Goal: Task Accomplishment & Management: Complete application form

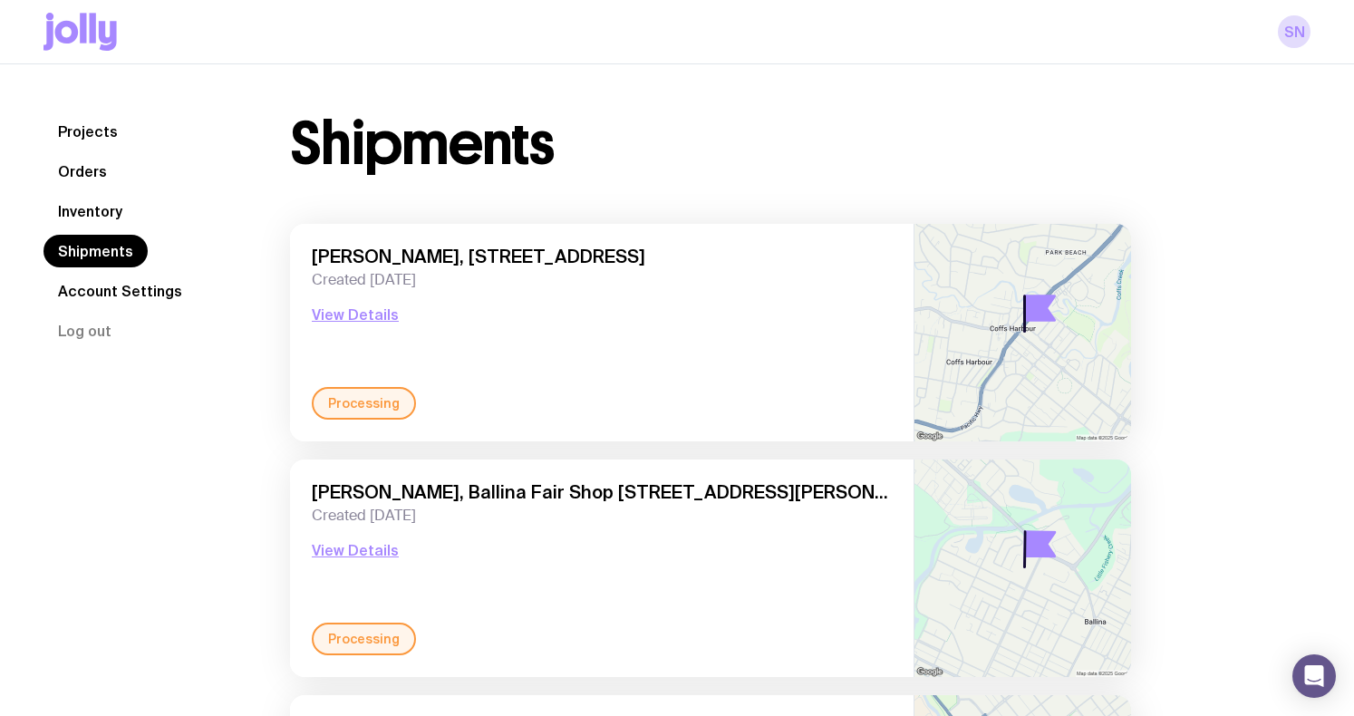
click at [123, 238] on link "Shipments" at bounding box center [96, 251] width 104 height 33
click at [115, 208] on link "Inventory" at bounding box center [90, 211] width 93 height 33
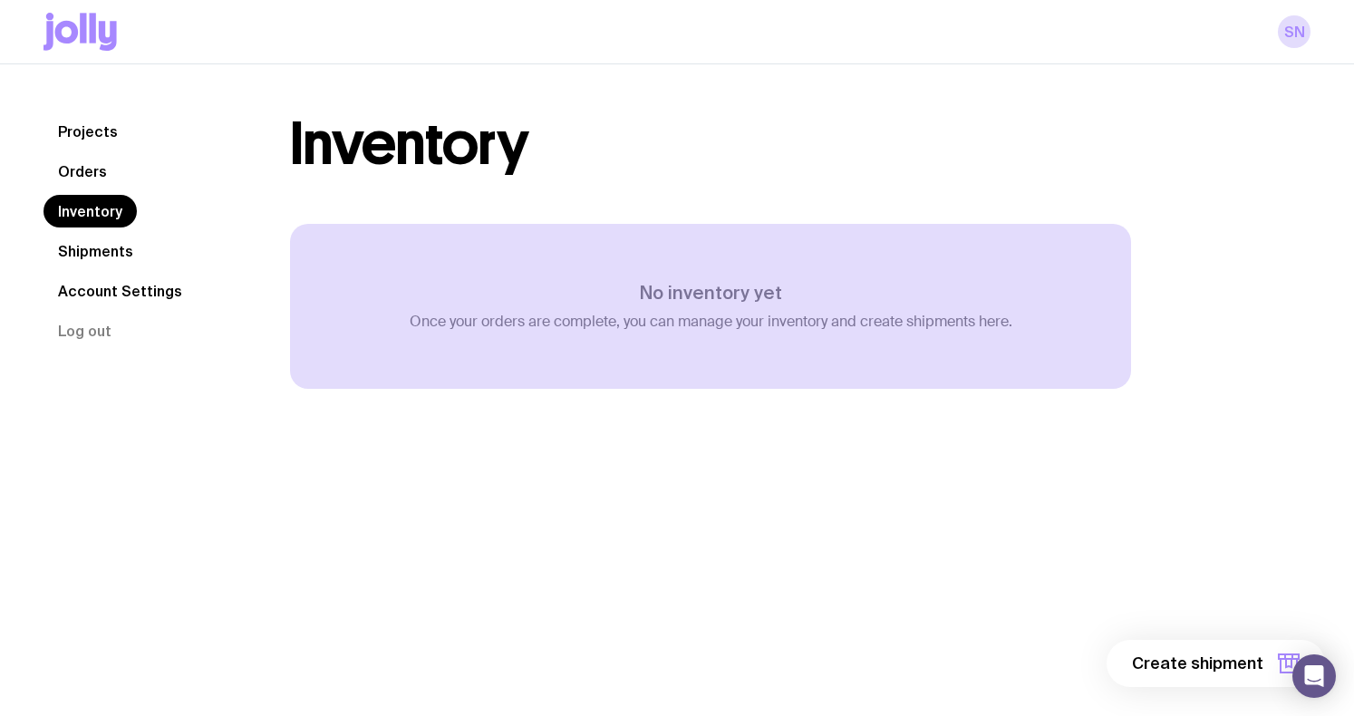
click at [115, 208] on link "Inventory" at bounding box center [90, 211] width 93 height 33
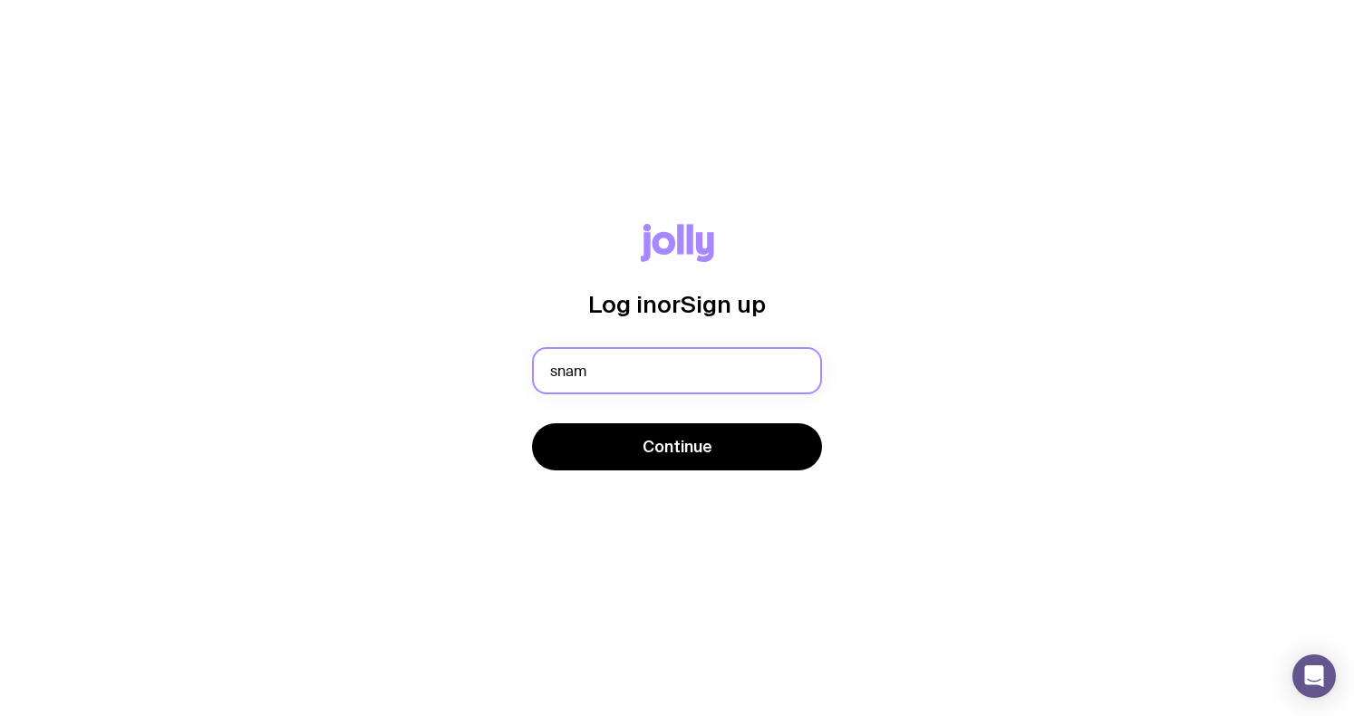
type input "[EMAIL_ADDRESS][DOMAIN_NAME]"
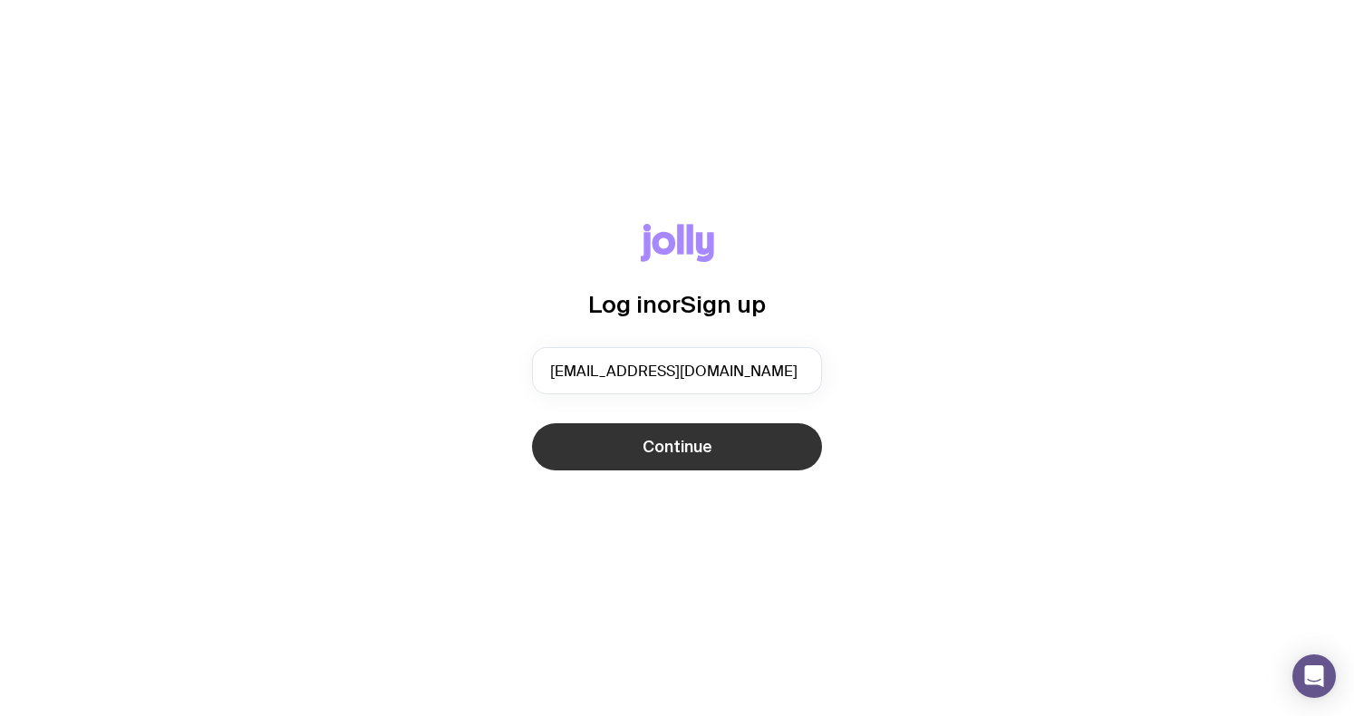
click at [643, 439] on button "Continue" at bounding box center [677, 446] width 290 height 47
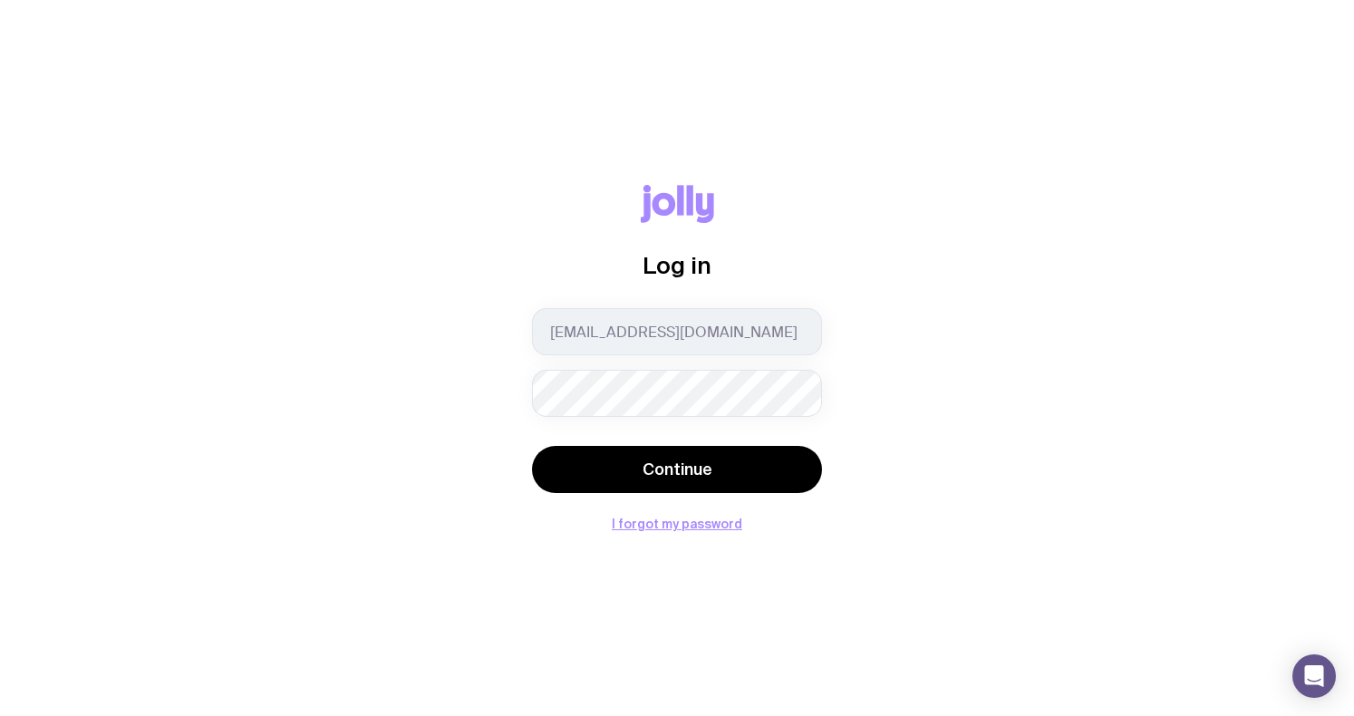
click at [532, 446] on button "Continue" at bounding box center [677, 469] width 290 height 47
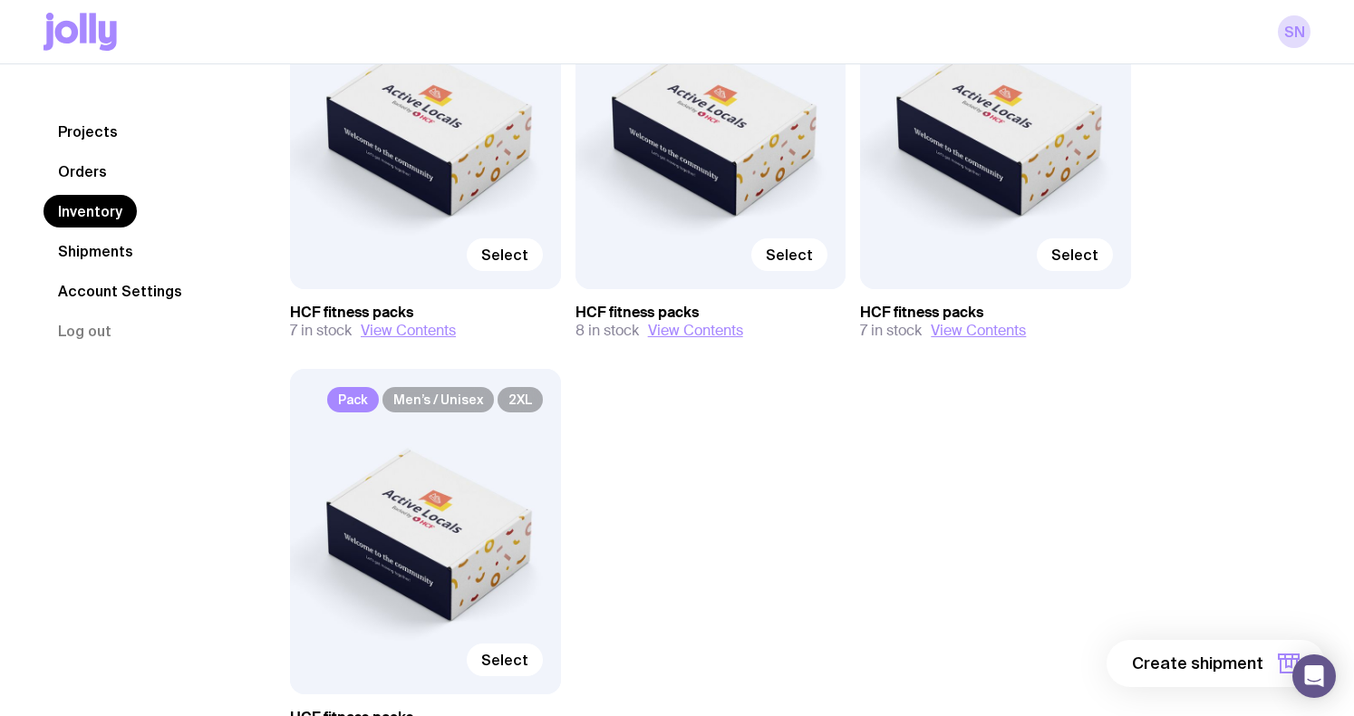
scroll to position [324, 0]
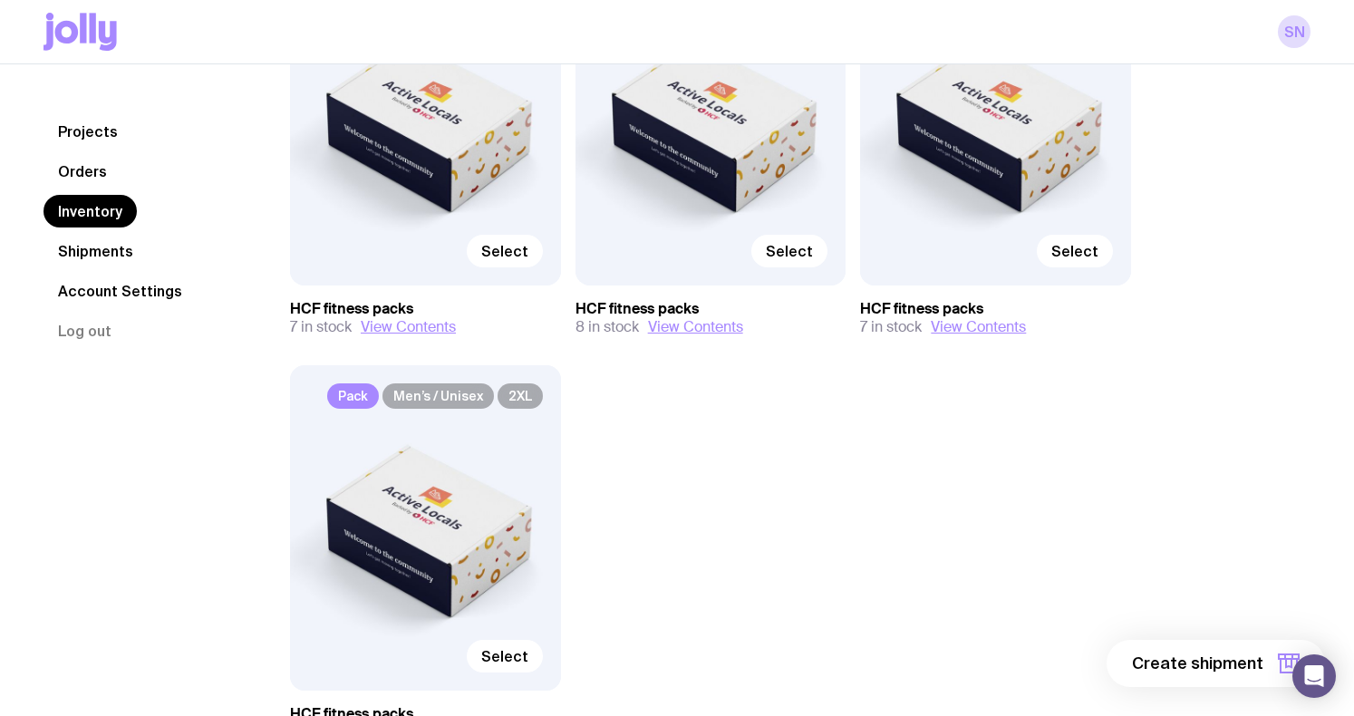
click at [70, 250] on link "Shipments" at bounding box center [96, 251] width 104 height 33
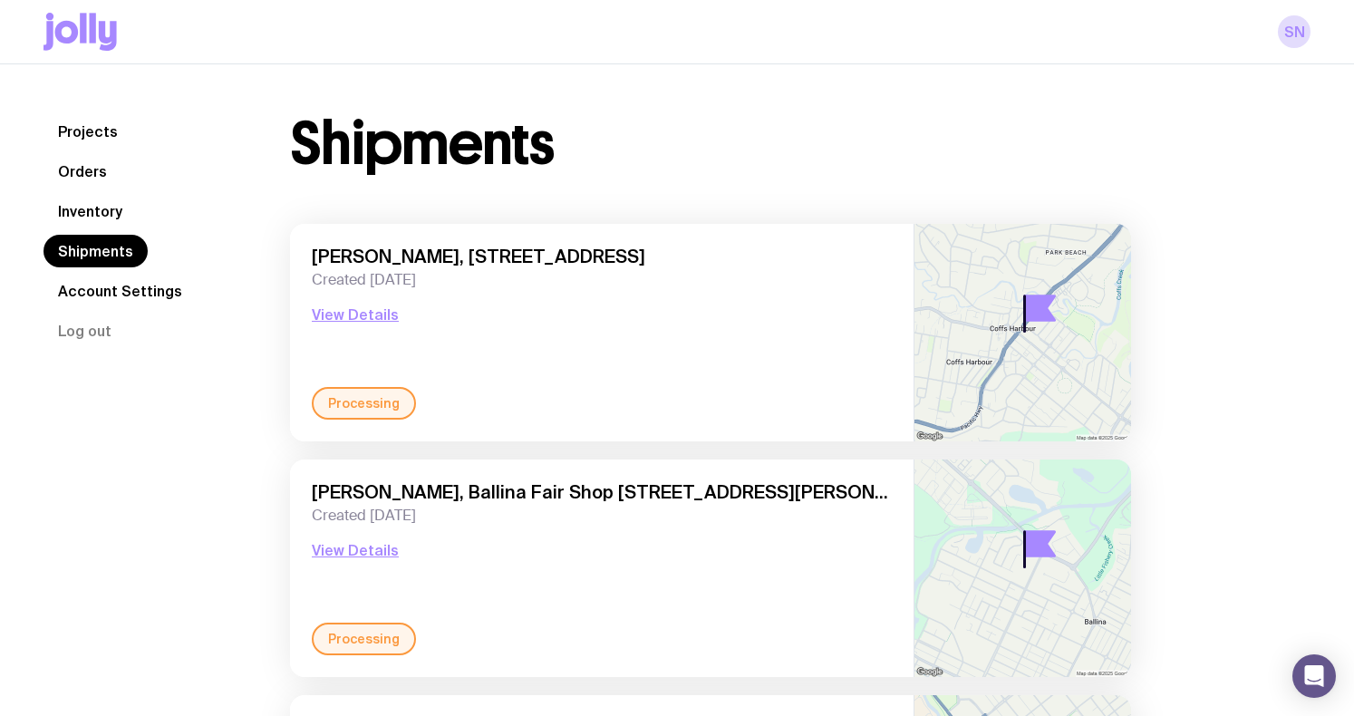
click at [107, 213] on link "Inventory" at bounding box center [90, 211] width 93 height 33
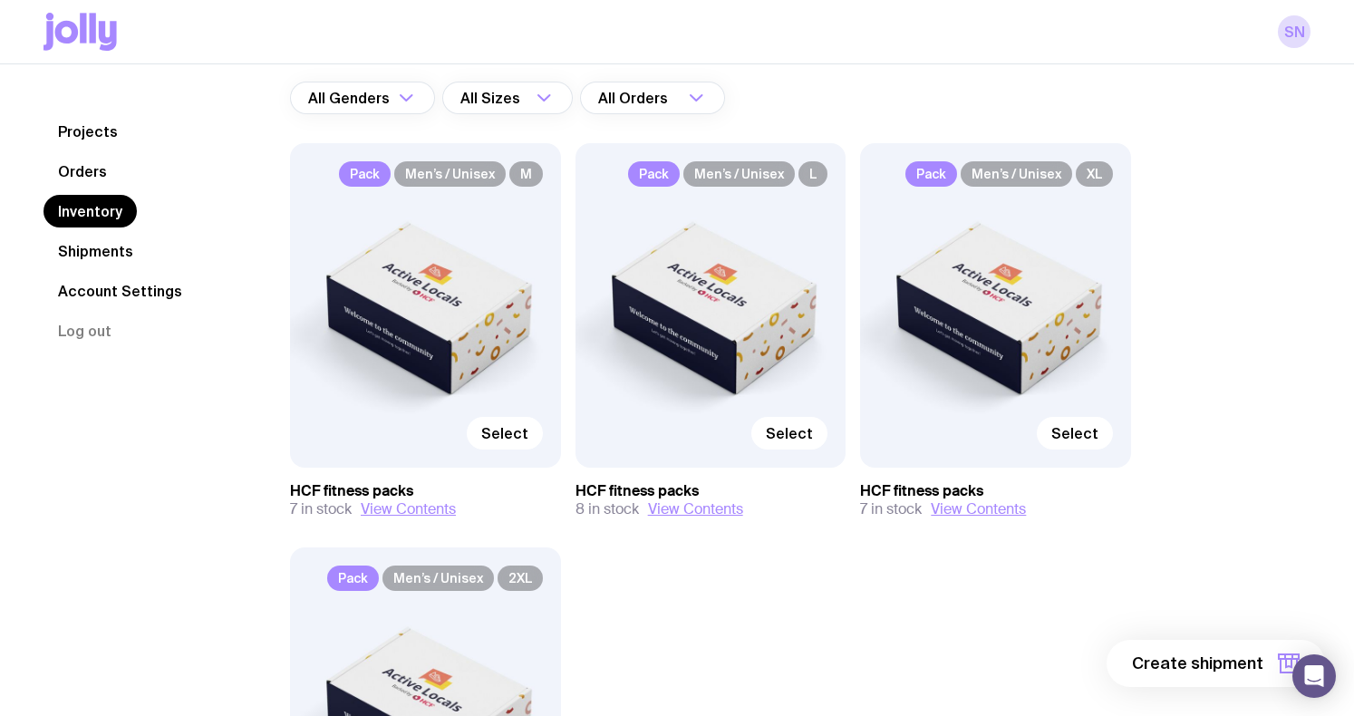
scroll to position [143, 0]
click at [516, 434] on span "Select" at bounding box center [504, 432] width 47 height 18
click at [0, 0] on input "Select" at bounding box center [0, 0] width 0 height 0
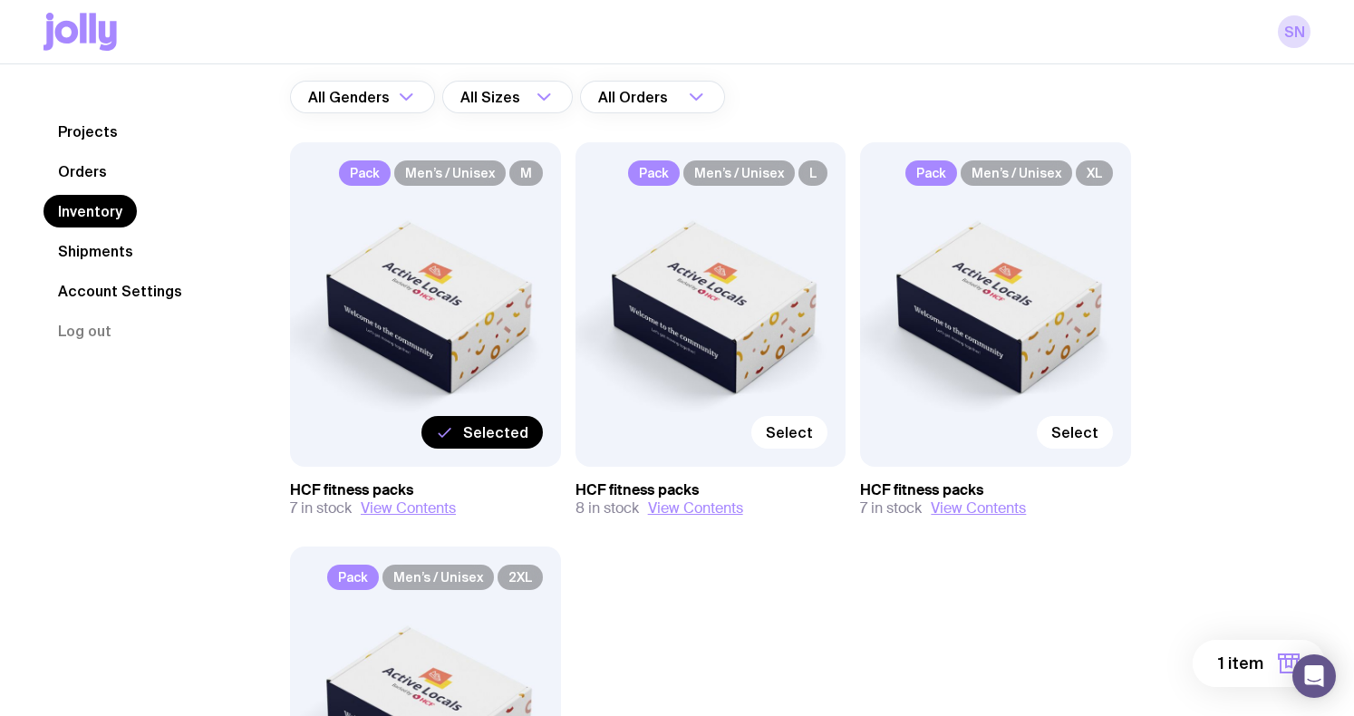
click at [1231, 662] on span "1 item" at bounding box center [1240, 664] width 45 height 22
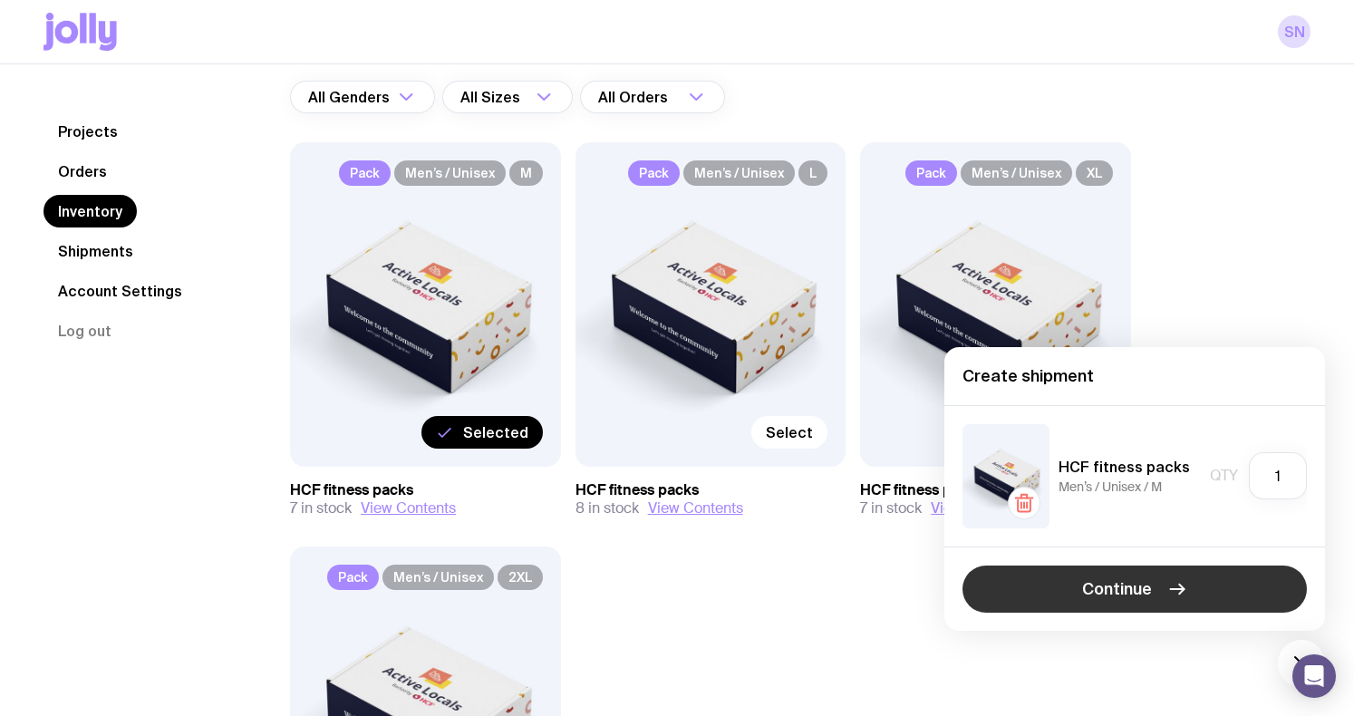
click at [1226, 591] on button "Continue" at bounding box center [1134, 589] width 344 height 47
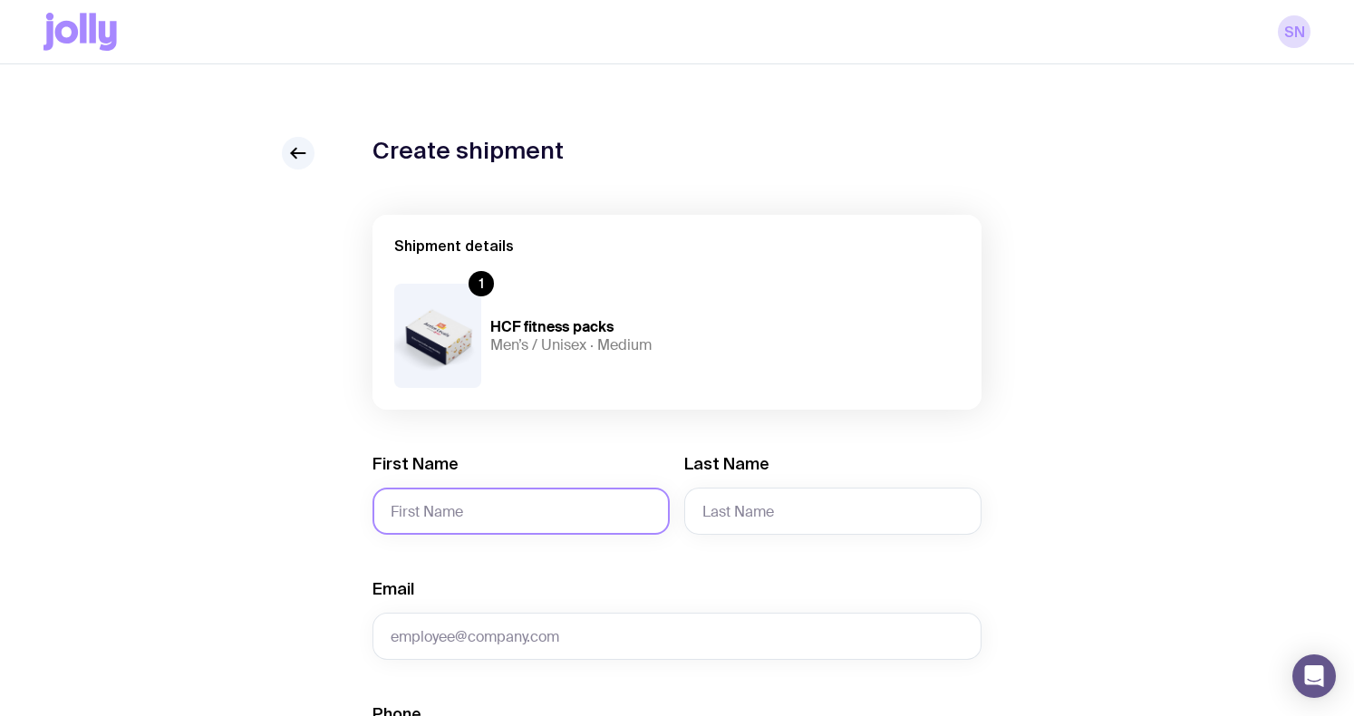
click at [589, 490] on input "First Name" at bounding box center [520, 511] width 297 height 47
type input "[PERSON_NAME]"
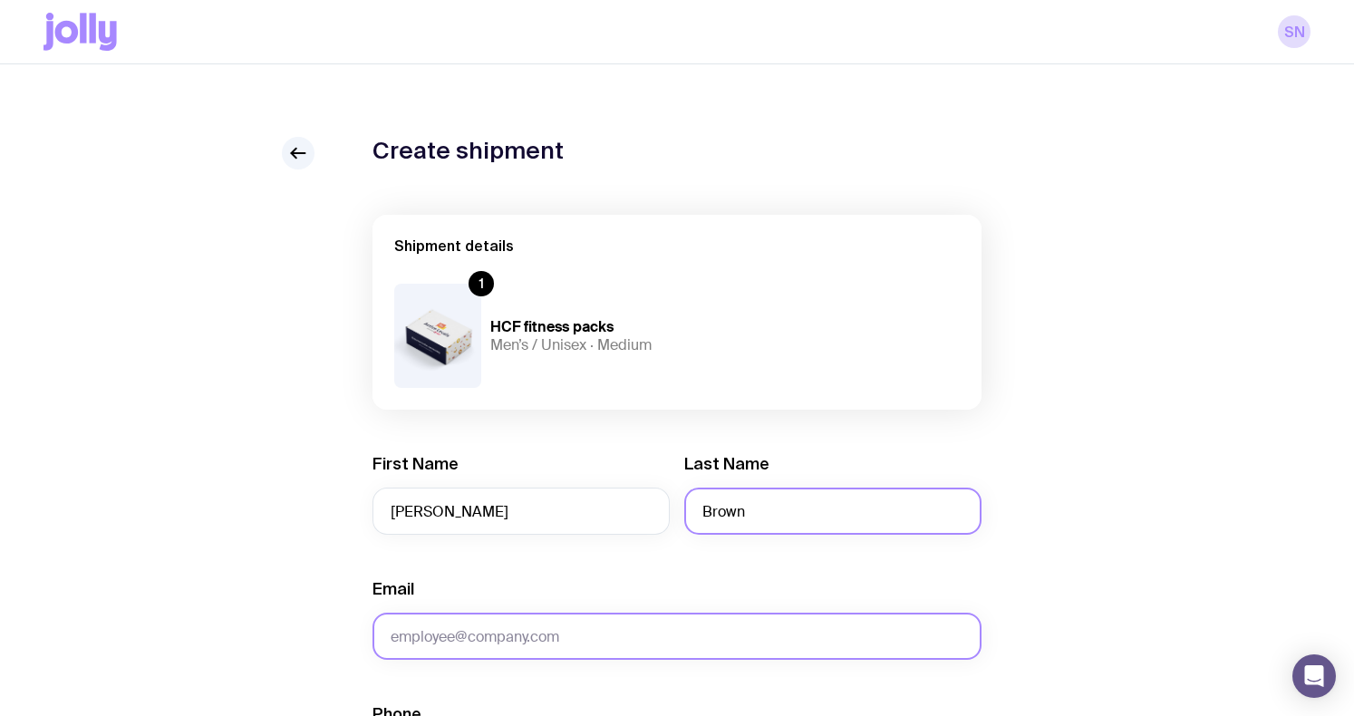
type input "Brown"
click at [440, 628] on input "Email" at bounding box center [676, 636] width 609 height 47
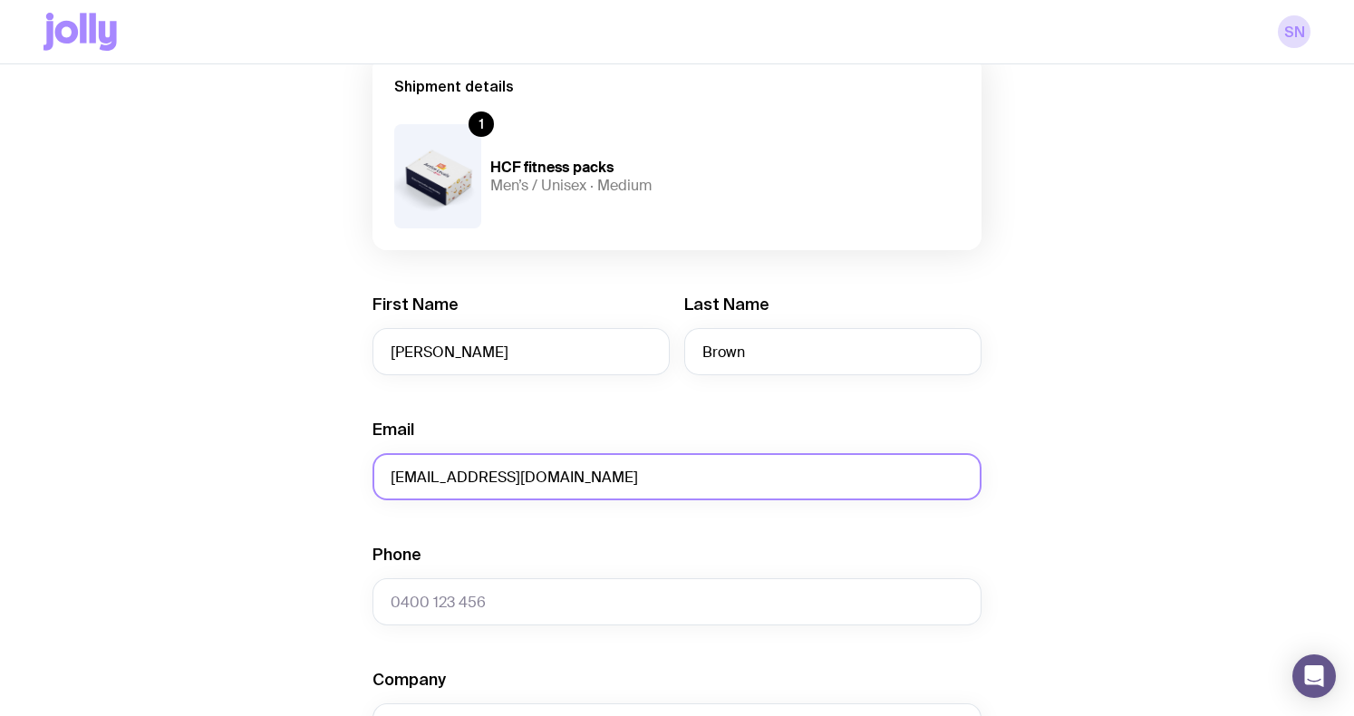
scroll to position [164, 0]
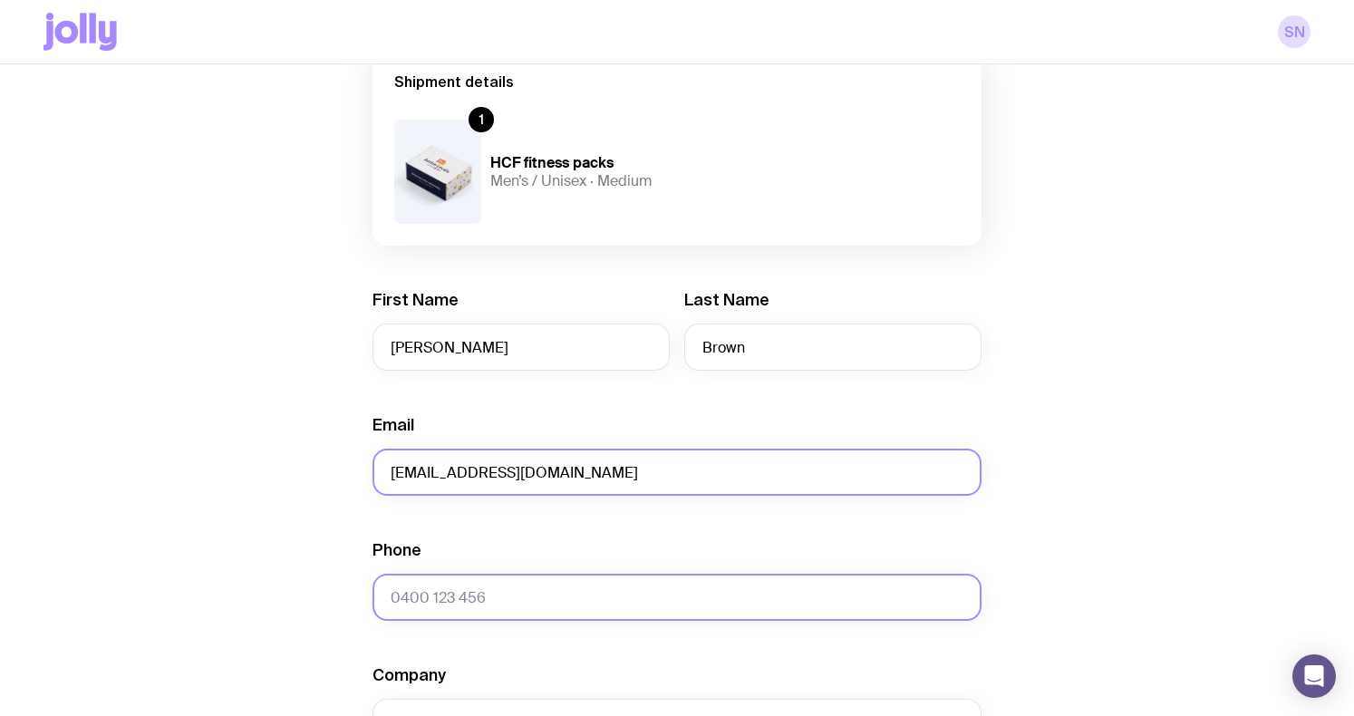
type input "[EMAIL_ADDRESS][DOMAIN_NAME]"
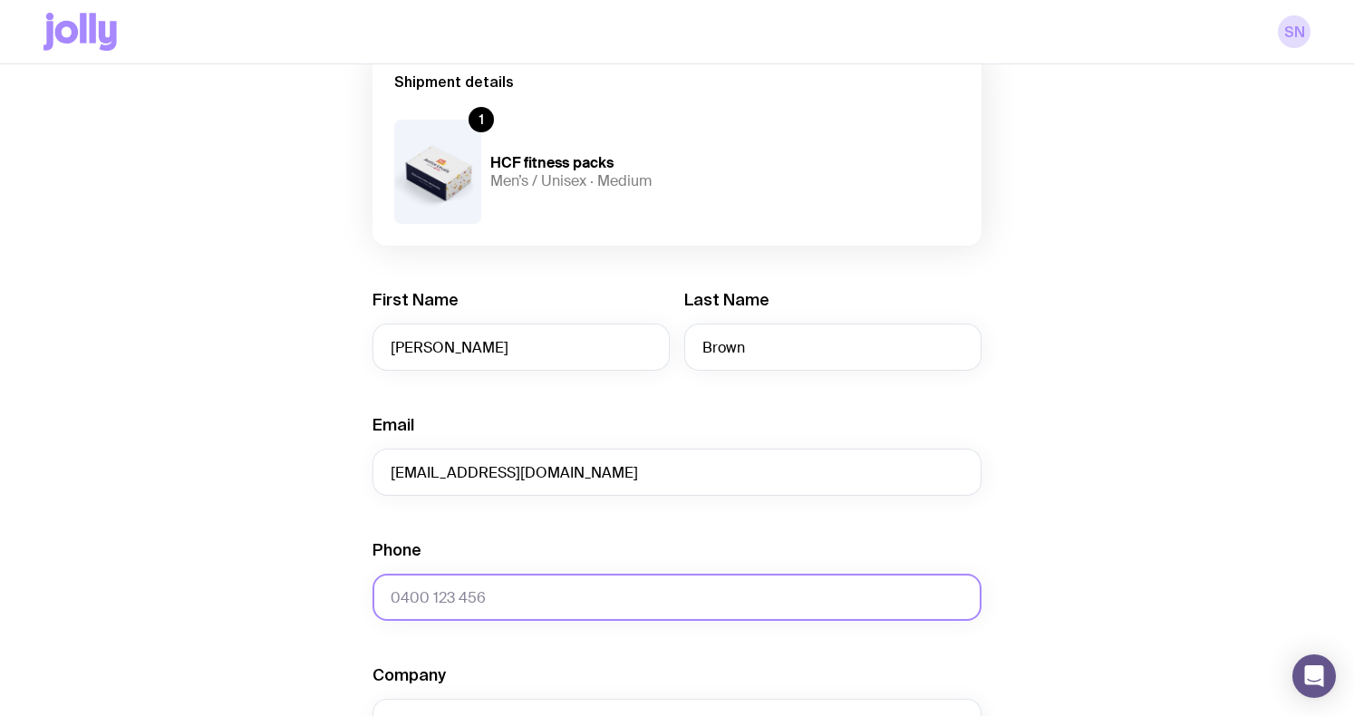
click at [402, 600] on input "Phone" at bounding box center [676, 597] width 609 height 47
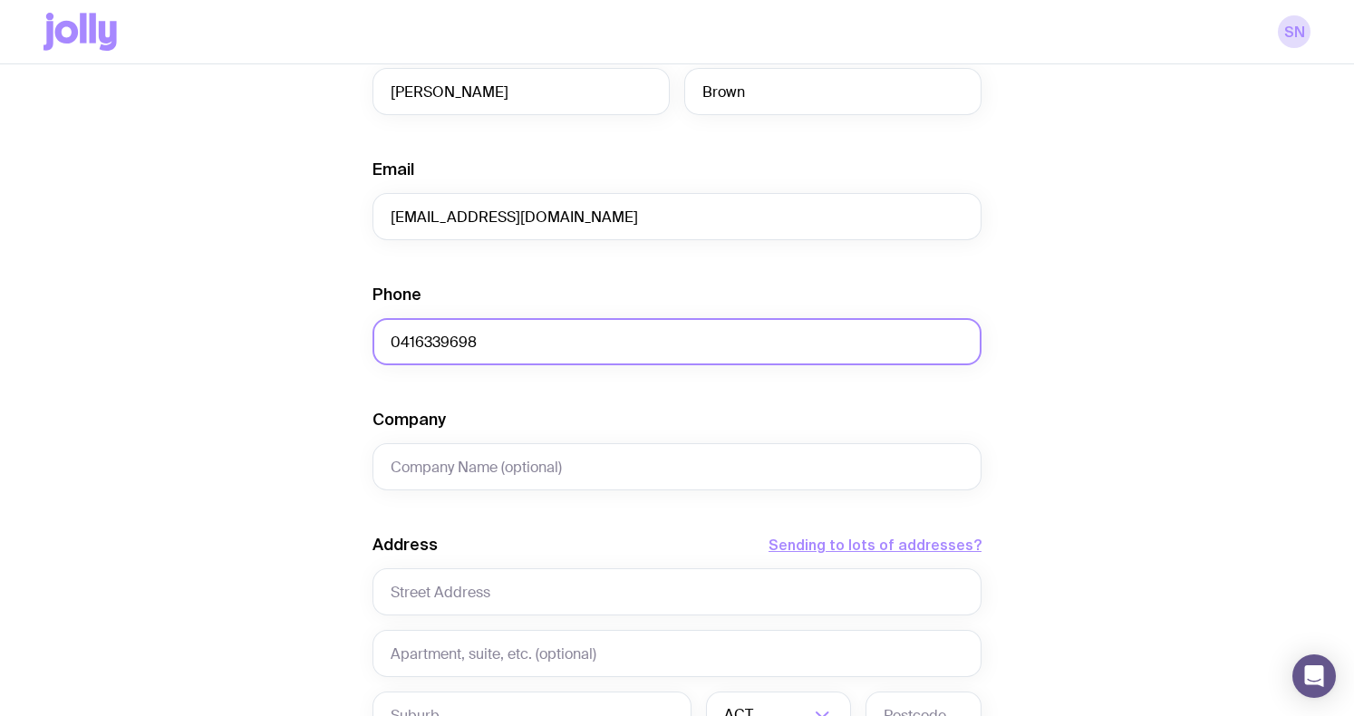
scroll to position [421, 0]
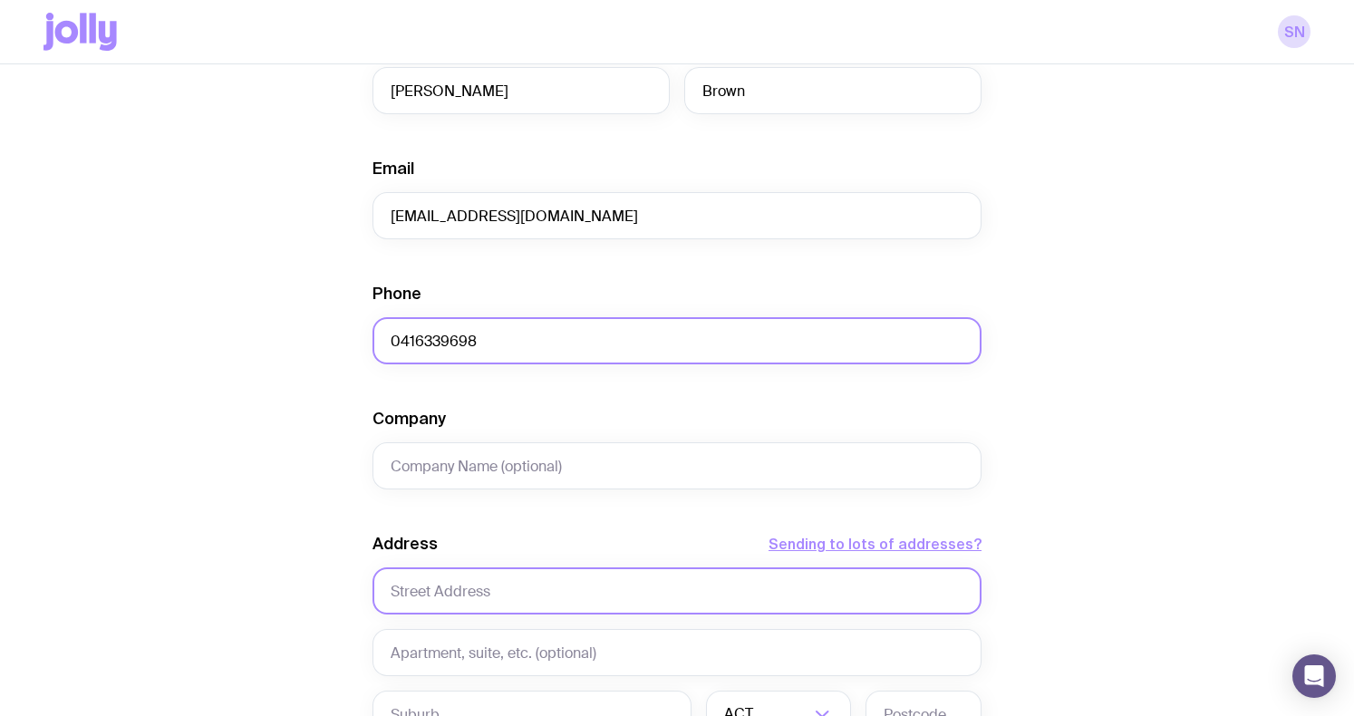
type input "0416339698"
click at [461, 589] on input "text" at bounding box center [676, 590] width 609 height 47
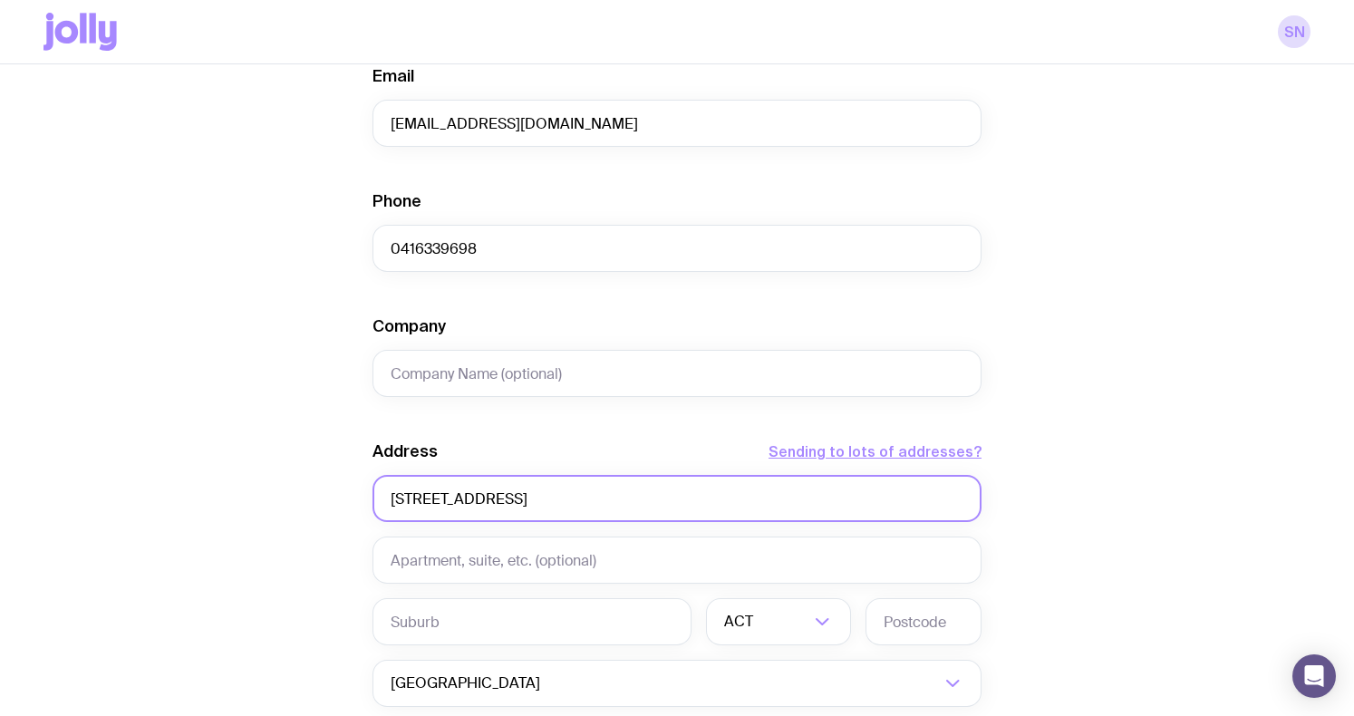
scroll to position [541, 0]
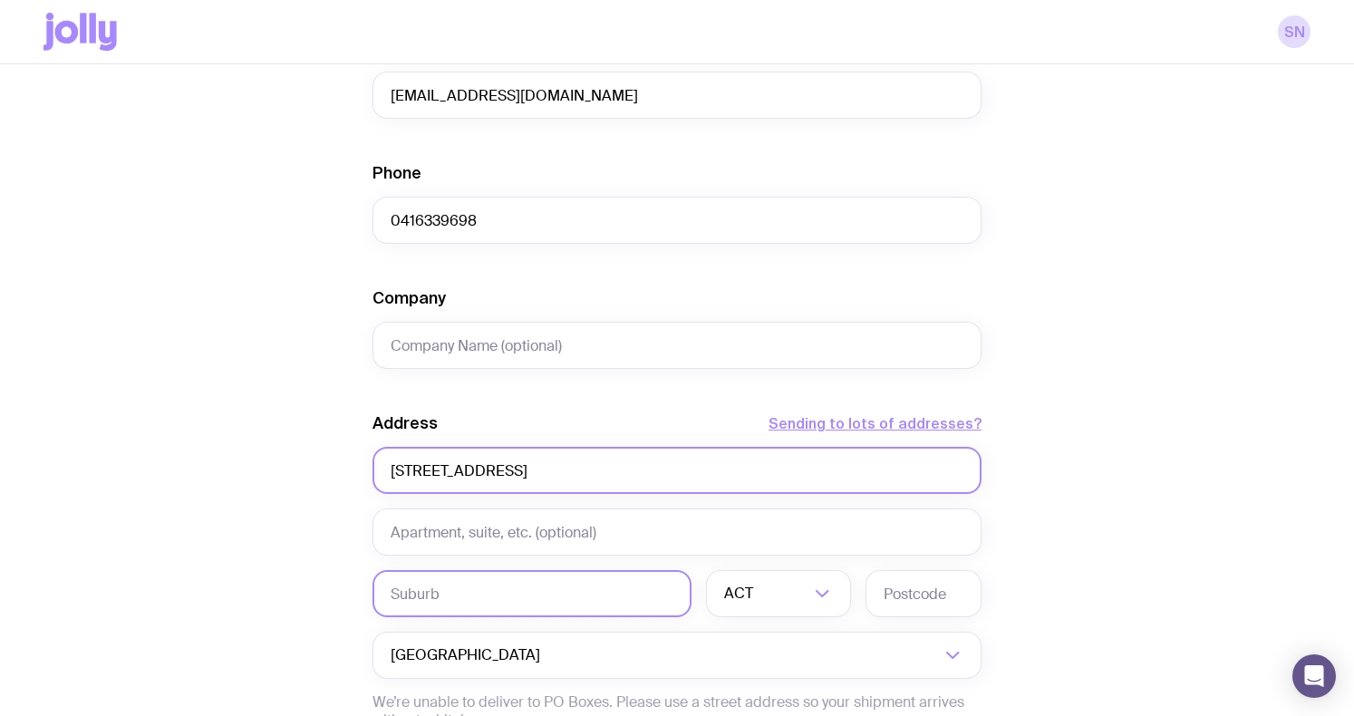
type input "[STREET_ADDRESS]"
click at [458, 596] on input "text" at bounding box center [531, 593] width 319 height 47
type input "Randwick"
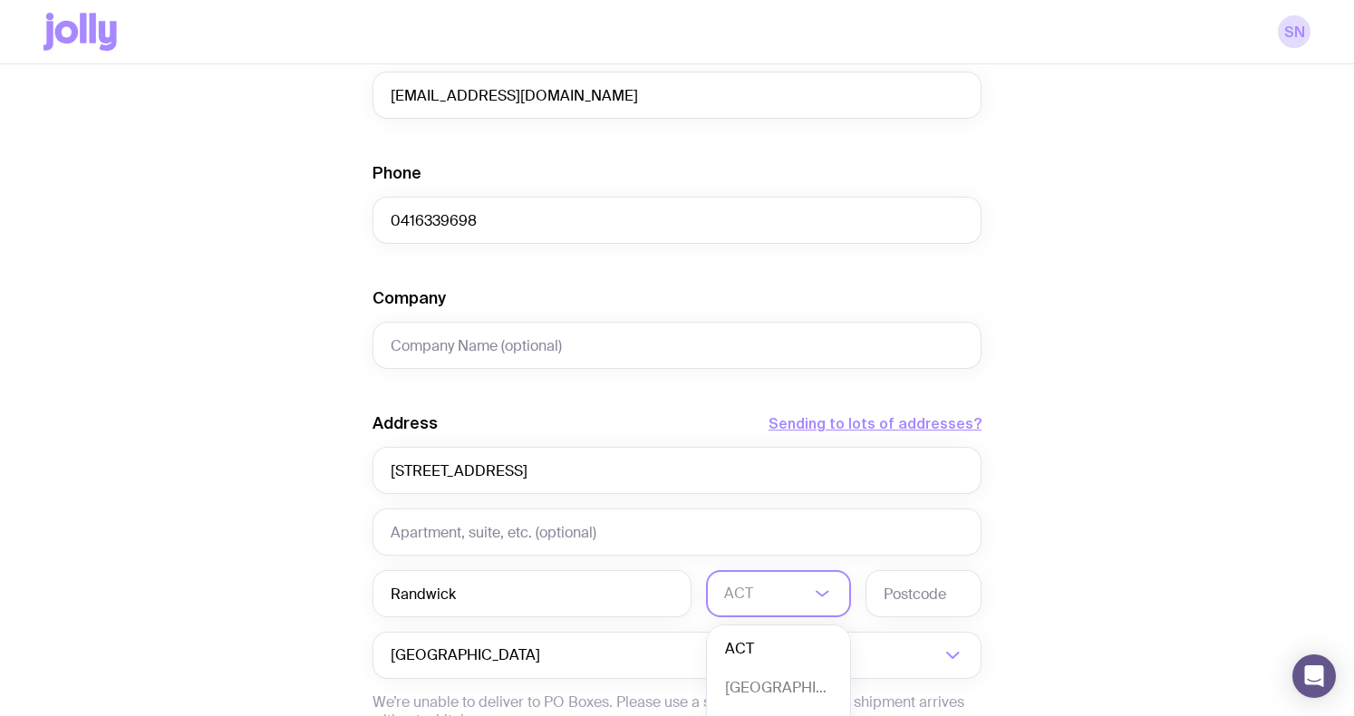
click at [816, 591] on icon "Search for option" at bounding box center [822, 594] width 22 height 22
click at [795, 679] on li "[GEOGRAPHIC_DATA]" at bounding box center [778, 688] width 143 height 39
click at [893, 576] on input "text" at bounding box center [923, 593] width 116 height 47
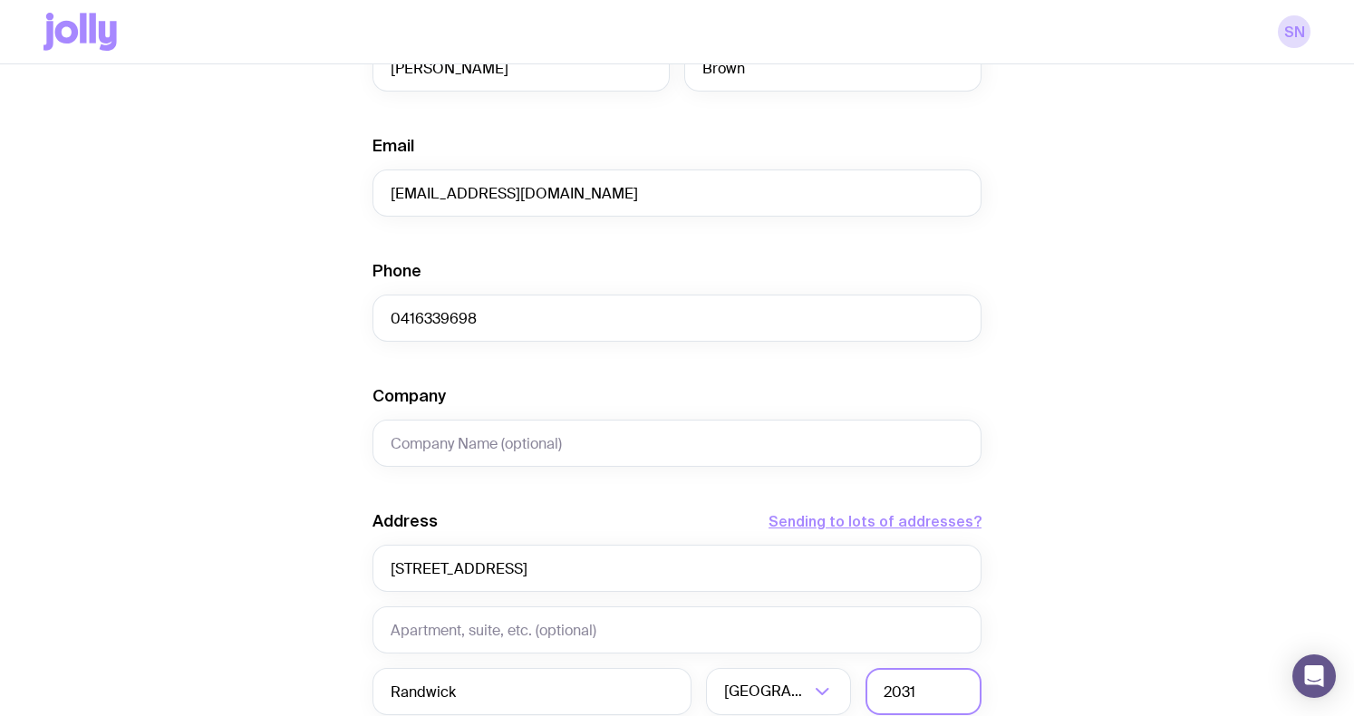
scroll to position [799, 0]
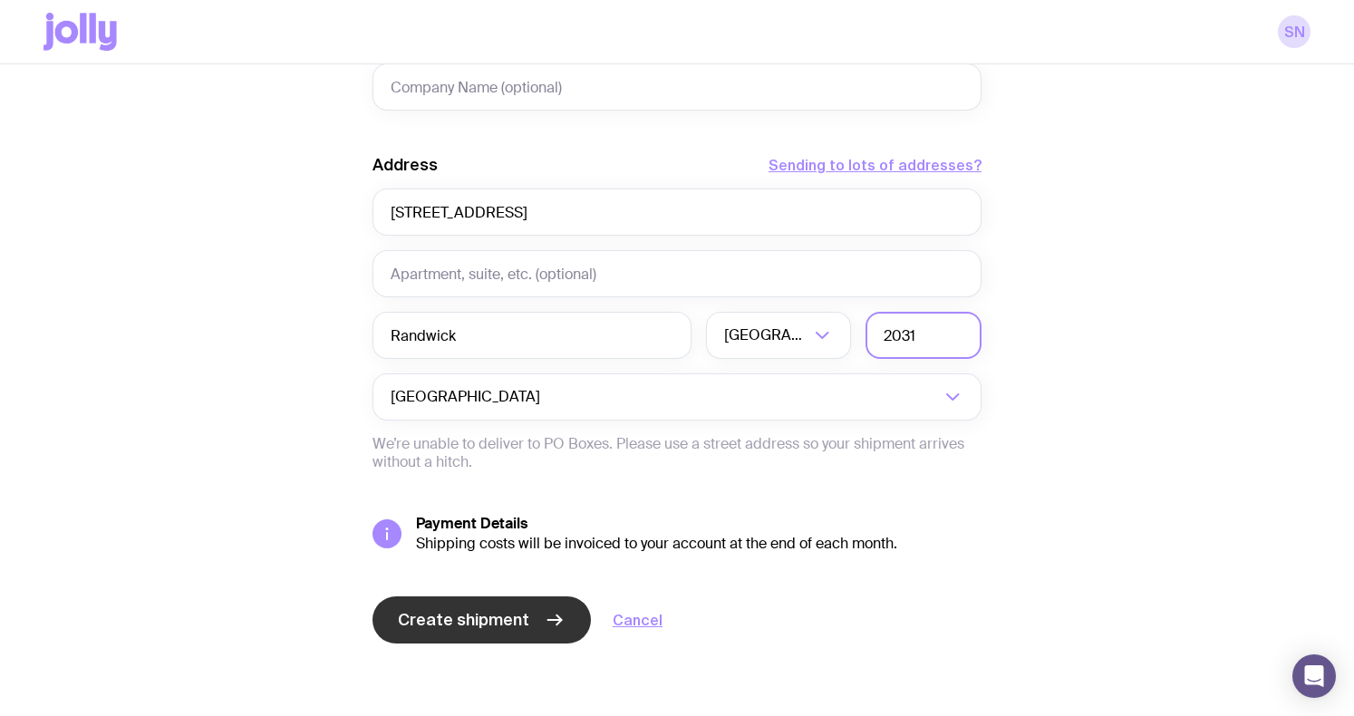
type input "2031"
click at [436, 642] on button "Create shipment" at bounding box center [481, 619] width 218 height 47
